Goal: Navigation & Orientation: Find specific page/section

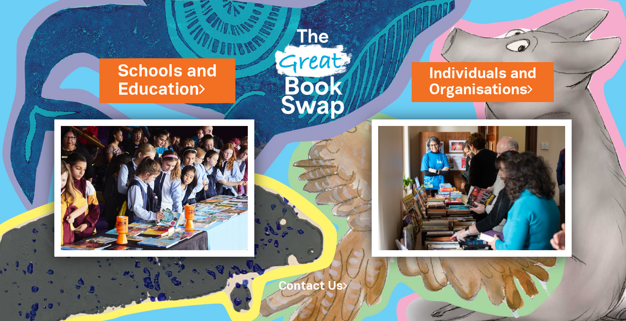
click at [183, 82] on link "Schools and Education" at bounding box center [167, 80] width 100 height 41
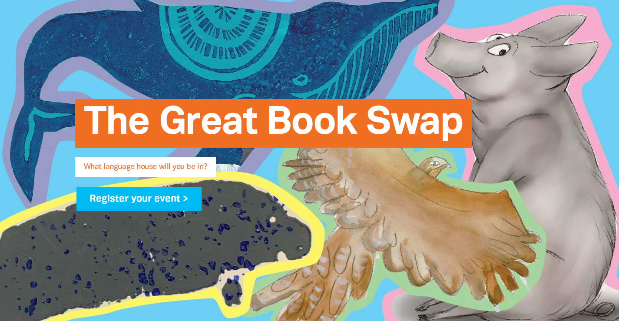
click at [166, 166] on span "What language house will you be in?" at bounding box center [145, 170] width 123 height 14
click at [241, 96] on div "The Great Book Swap What language house will you be in? Register your event >" at bounding box center [310, 151] width 496 height 188
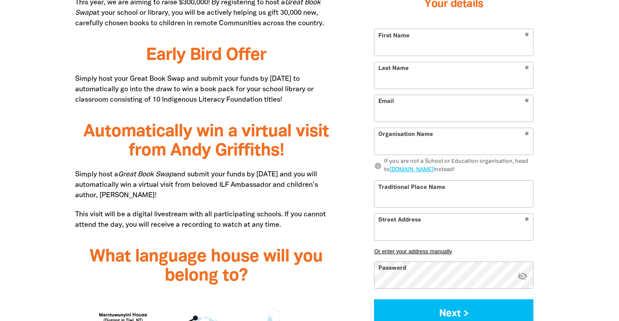
scroll to position [565, 0]
